Goal: Information Seeking & Learning: Learn about a topic

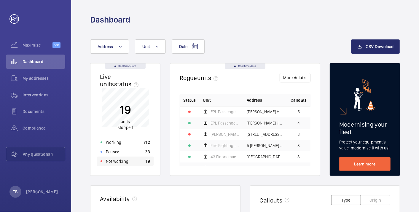
click at [142, 164] on div "Not working 19" at bounding box center [125, 160] width 57 height 9
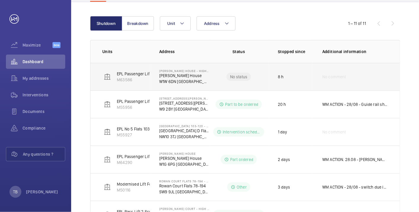
scroll to position [85, 0]
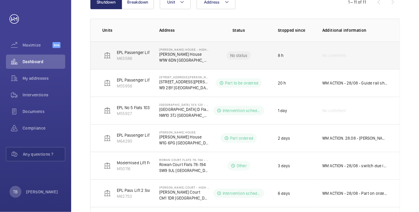
click at [102, 56] on wm-front-device-cell "EPL Passenger Lift No 1 M63586" at bounding box center [130, 55] width 57 height 12
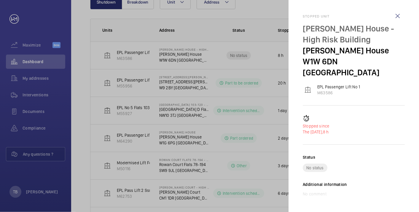
click at [80, 55] on div at bounding box center [209, 106] width 419 height 212
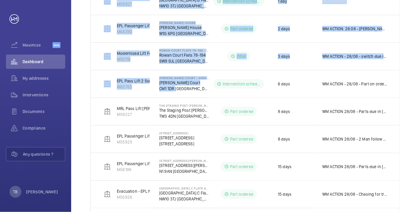
scroll to position [230, 0]
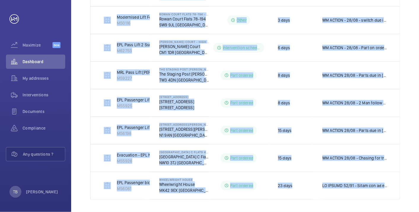
drag, startPoint x: 98, startPoint y: 48, endPoint x: 419, endPoint y: 195, distance: 352.8
click at [418, 195] on html "Your request has been sent. We will contact you soon. Maximize Beta Dashboard M…" at bounding box center [209, 106] width 419 height 212
copy tbody "EPL Passenger Lift No 1 M63586 [PERSON_NAME][GEOGRAPHIC_DATA] - High Risk Build…"
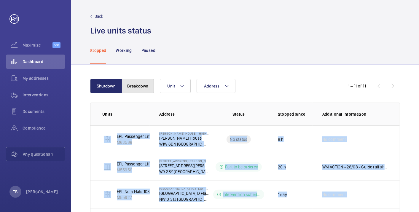
click at [133, 84] on button "Breakdown" at bounding box center [138, 86] width 32 height 14
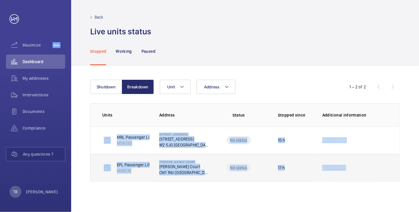
drag, startPoint x: 95, startPoint y: 136, endPoint x: 398, endPoint y: 168, distance: 305.4
click at [0, 0] on tbody "MRL Passenger Lift SELE M56065 29-[GEOGRAPHIC_DATA] [STREET_ADDRESS] No status …" at bounding box center [0, 0] width 0 height 0
copy tbody "MRL Passenger Lift SELE M56065 29-[GEOGRAPHIC_DATA] [STREET_ADDRESS] No status …"
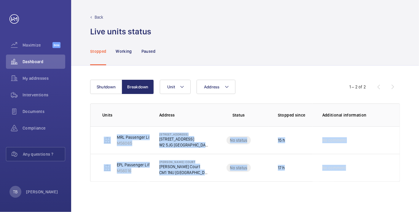
click at [361, 189] on div "Shutdown Breakdown Address Unit 1 – 2 of 2 Units Address Status Stopped since A…" at bounding box center [245, 138] width 348 height 146
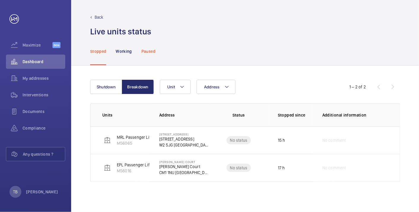
click at [146, 54] on div "Paused" at bounding box center [148, 51] width 14 height 28
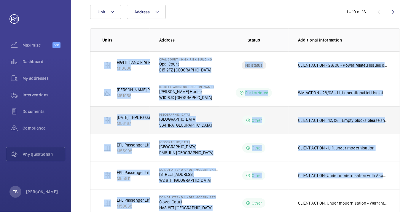
scroll to position [203, 0]
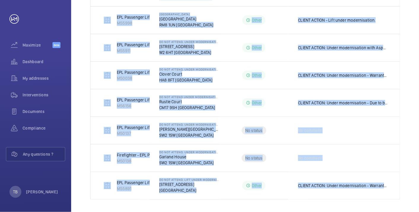
drag, startPoint x: 177, startPoint y: 86, endPoint x: 404, endPoint y: 194, distance: 251.8
click at [404, 194] on div "Address Unit 1 – 10 of 16 Units Address Status Additional information RIGHT HAN…" at bounding box center [245, 38] width 348 height 351
copy tbody "RIGHT HAND Fire Fighting Lift 11 Floors Machine Roomless M10008 Opal Court - Hi…"
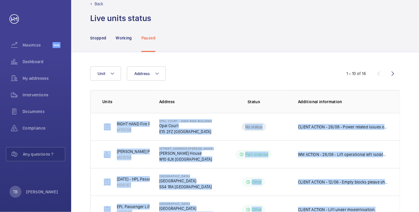
scroll to position [0, 0]
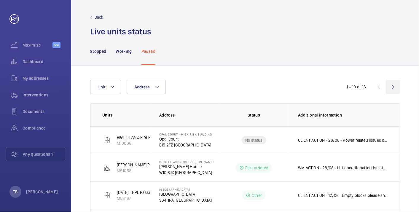
click at [393, 88] on wm-front-icon-button at bounding box center [392, 87] width 14 height 14
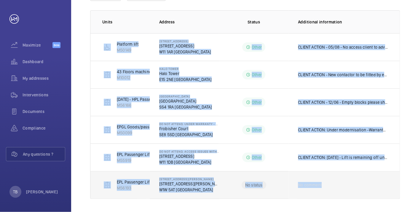
drag, startPoint x: 96, startPoint y: 40, endPoint x: 397, endPoint y: 187, distance: 335.0
click at [0, 0] on tbody "Platform lift M50149 [STREET_ADDRESS] Other CLIENT ACTION - 05/08 - No access c…" at bounding box center [0, 0] width 0 height 0
copy tbody "Platform lift M50149 [STREET_ADDRESS] Other CLIENT ACTION - 05/08 - No access c…"
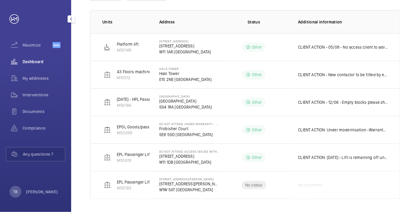
click at [39, 64] on span "Dashboard" at bounding box center [44, 62] width 43 height 6
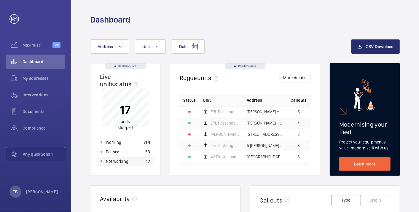
click at [125, 161] on p "Not working" at bounding box center [117, 161] width 23 height 6
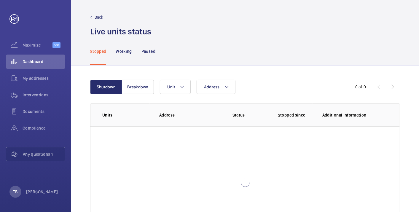
scroll to position [41, 0]
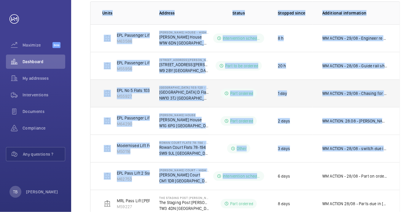
scroll to position [230, 0]
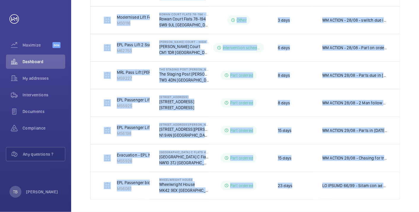
drag, startPoint x: 98, startPoint y: 11, endPoint x: 401, endPoint y: 184, distance: 348.5
click at [401, 184] on div "Shutdown Breakdown Address Unit 1 – 11 of 11 Units Address Status Stopped since…" at bounding box center [245, 24] width 348 height 378
copy table "Units Address Status Stopped since Additional information EPL Passenger Lift No…"
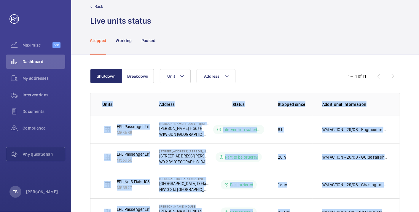
scroll to position [0, 0]
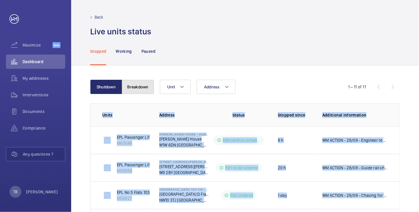
click at [135, 86] on button "Breakdown" at bounding box center [138, 87] width 32 height 14
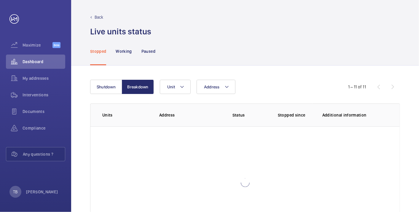
click at [246, 48] on div "Stopped Working Paused" at bounding box center [245, 51] width 310 height 28
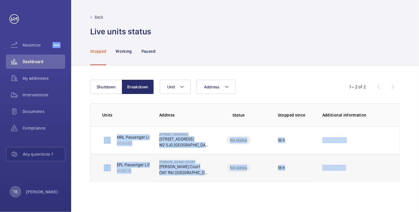
drag, startPoint x: 102, startPoint y: 130, endPoint x: 384, endPoint y: 165, distance: 284.0
click at [0, 0] on tbody "MRL Passenger Lift SELE M56065 29-31 Talbot Road 29-31 Talbot Road W2 5JG LONDO…" at bounding box center [0, 0] width 0 height 0
copy tbody "MRL Passenger Lift SELE M56065 29-31 Talbot Road 29-31 Talbot Road W2 5JG LONDO…"
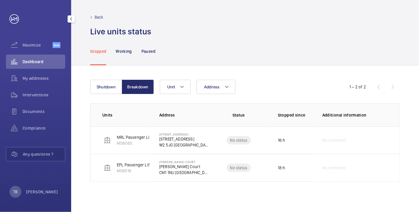
click at [29, 60] on span "Dashboard" at bounding box center [44, 62] width 43 height 6
